Goal: Find specific page/section: Find specific page/section

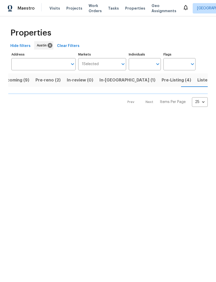
scroll to position [0, 11]
click at [197, 80] on span "Listed (32)" at bounding box center [208, 80] width 22 height 7
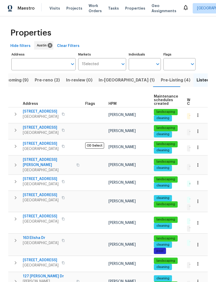
click at [44, 130] on span "275 Peppergrass Cv" at bounding box center [41, 127] width 36 height 5
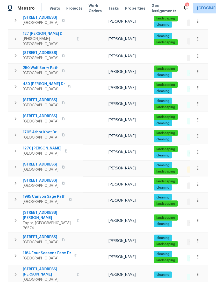
scroll to position [17, 0]
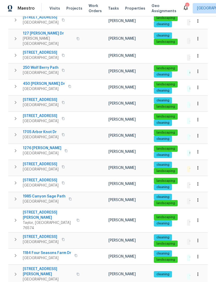
scroll to position [242, 0]
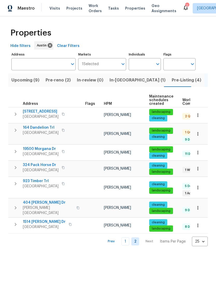
click at [52, 79] on span "Pre-reno (2)" at bounding box center [58, 80] width 25 height 7
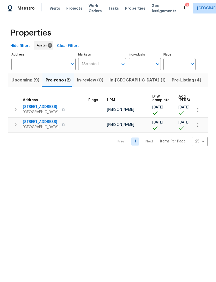
scroll to position [3, 9]
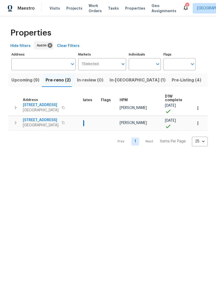
click at [23, 105] on span "188 Valruth Dr" at bounding box center [41, 104] width 36 height 5
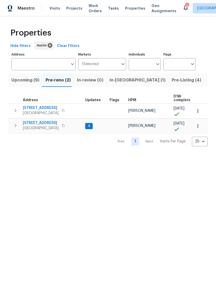
scroll to position [0, 0]
click at [19, 79] on span "Upcoming (9)" at bounding box center [25, 80] width 28 height 7
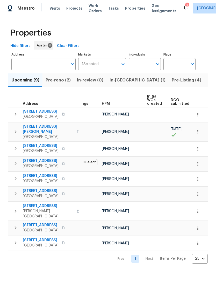
scroll to position [0, 3]
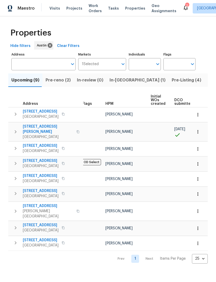
click at [64, 77] on span "Pre-reno (2)" at bounding box center [58, 80] width 25 height 7
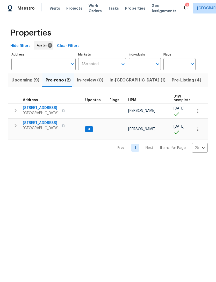
click at [19, 87] on button "Upcoming (9)" at bounding box center [25, 79] width 34 height 13
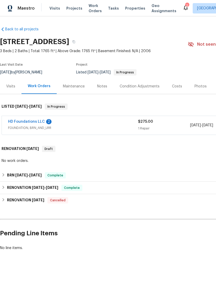
click at [102, 84] on div "Notes" at bounding box center [102, 86] width 10 height 5
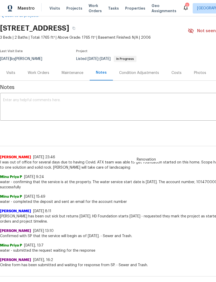
scroll to position [13, 0]
click at [33, 74] on div "Work Orders" at bounding box center [39, 72] width 22 height 5
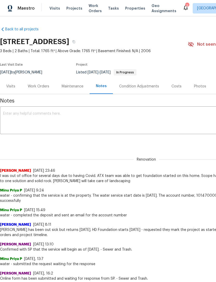
click at [129, 10] on span "Properties" at bounding box center [135, 8] width 20 height 5
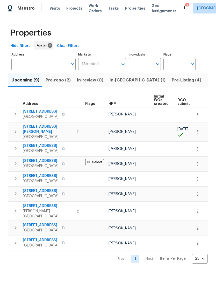
click at [124, 79] on span "In-[GEOGRAPHIC_DATA] (1)" at bounding box center [138, 80] width 56 height 7
